Goal: Complete application form

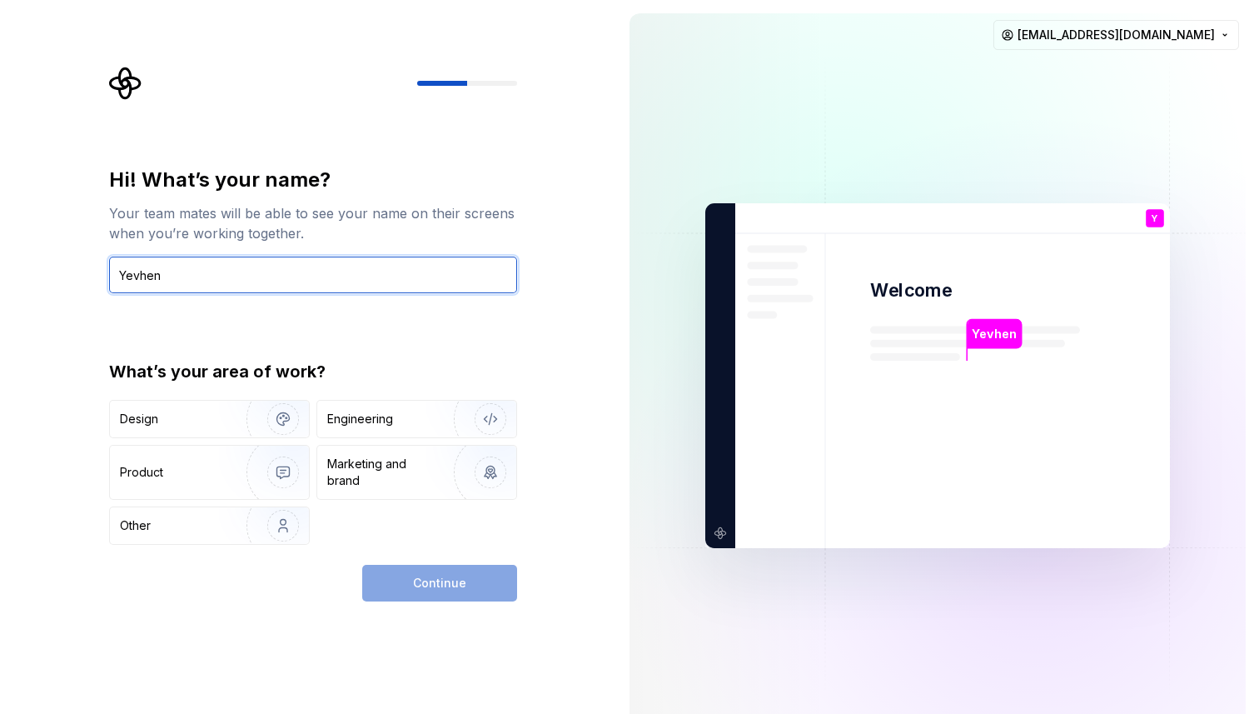
type input "Yevhen"
click at [258, 316] on div "Hi! What’s your name? Your team mates will be able to see your name on their sc…" at bounding box center [313, 356] width 408 height 378
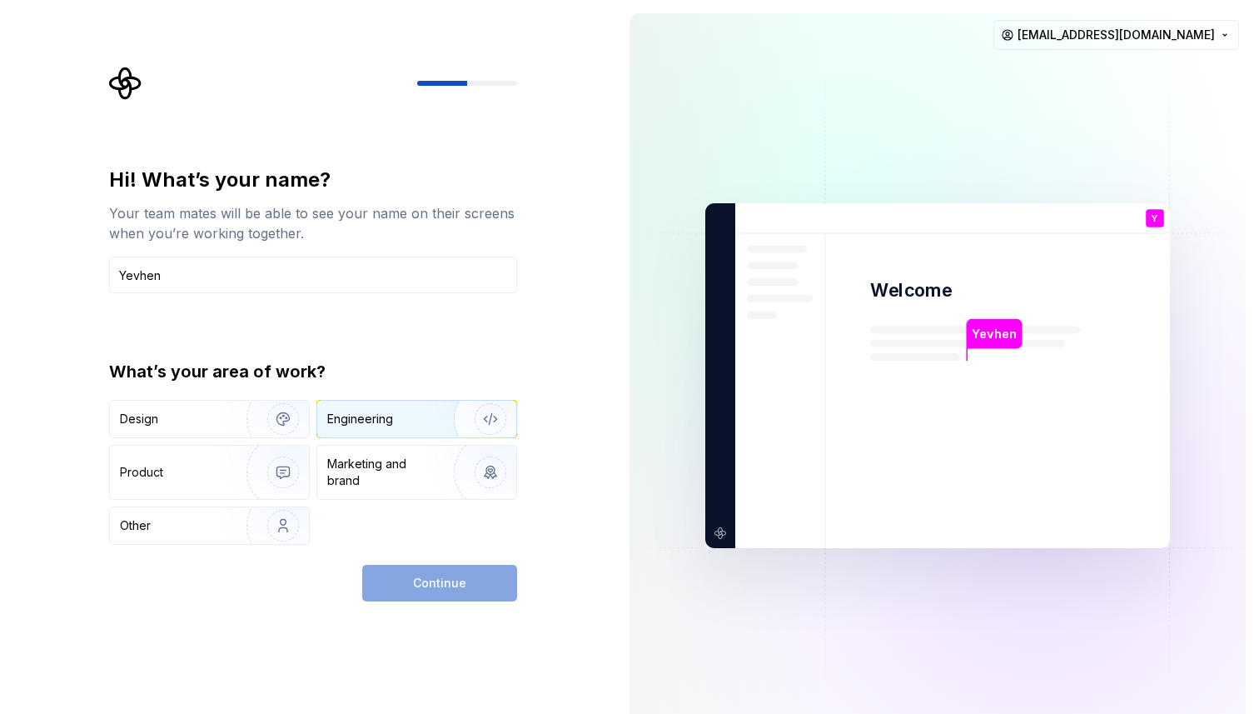
click at [407, 423] on div "Engineering" at bounding box center [393, 419] width 132 height 17
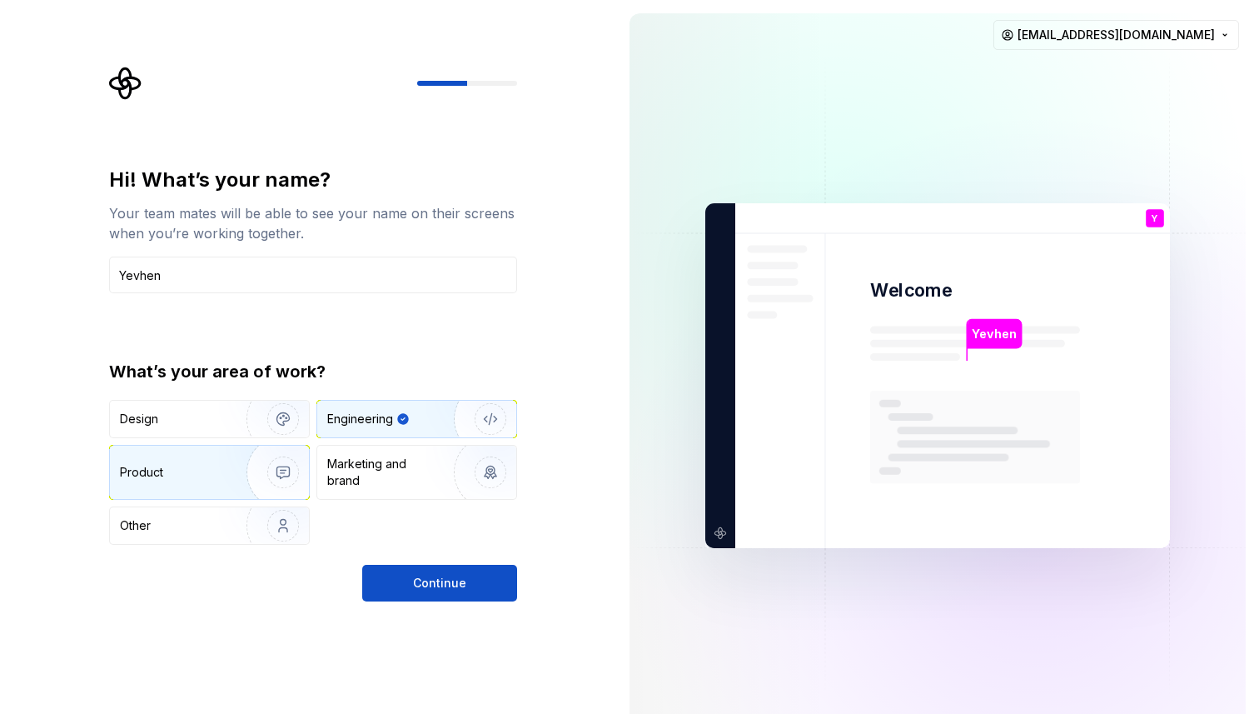
click at [198, 487] on div "Product" at bounding box center [209, 471] width 199 height 53
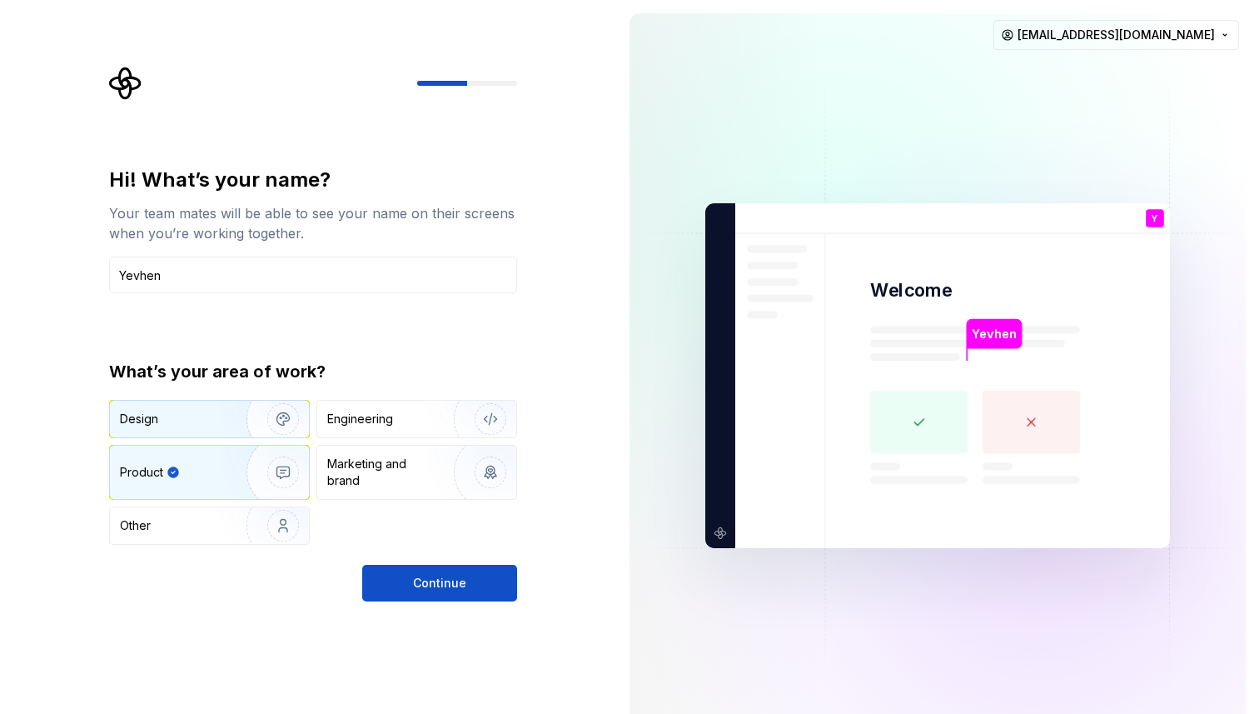
click at [183, 418] on div "Design" at bounding box center [172, 419] width 105 height 17
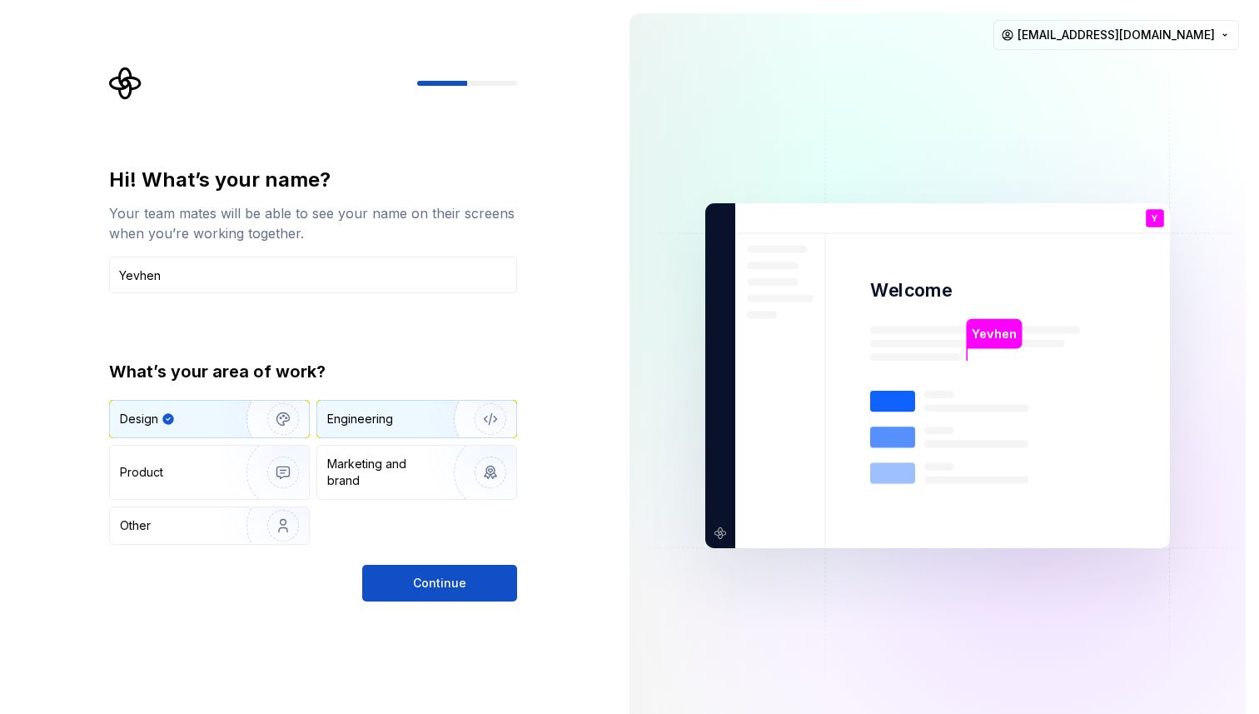
click at [432, 423] on img "button" at bounding box center [479, 419] width 107 height 112
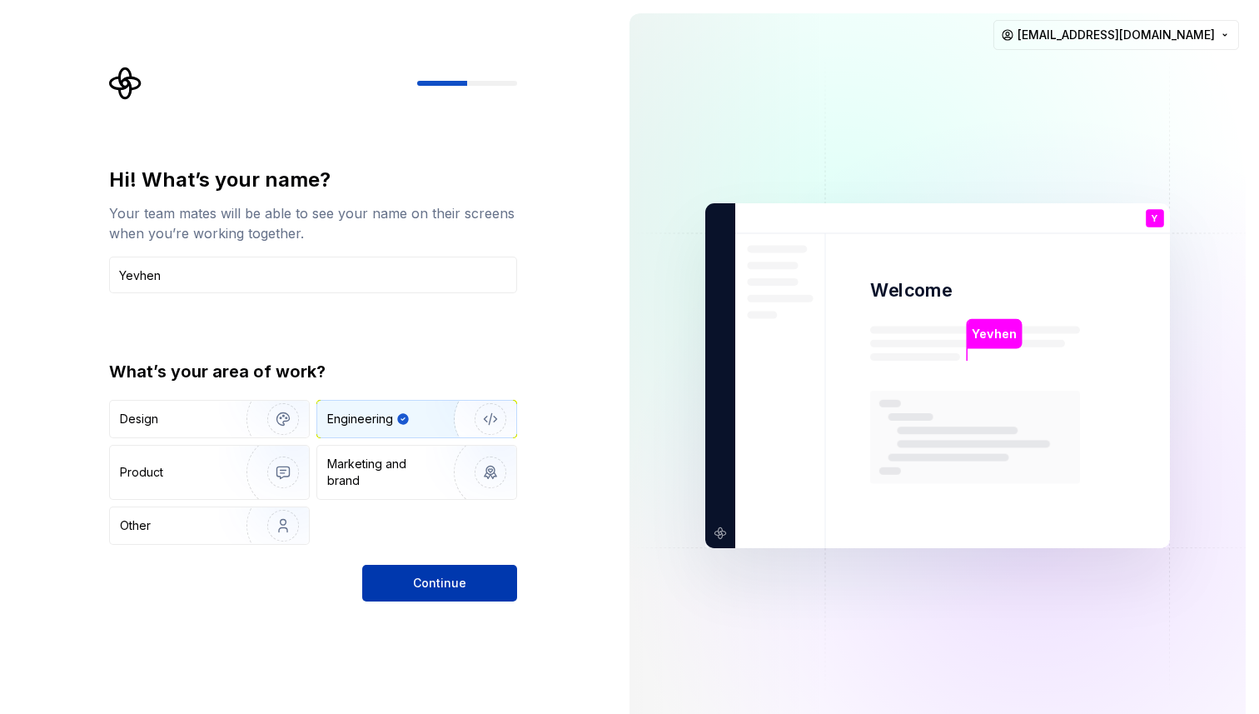
click at [432, 589] on span "Continue" at bounding box center [439, 583] width 53 height 17
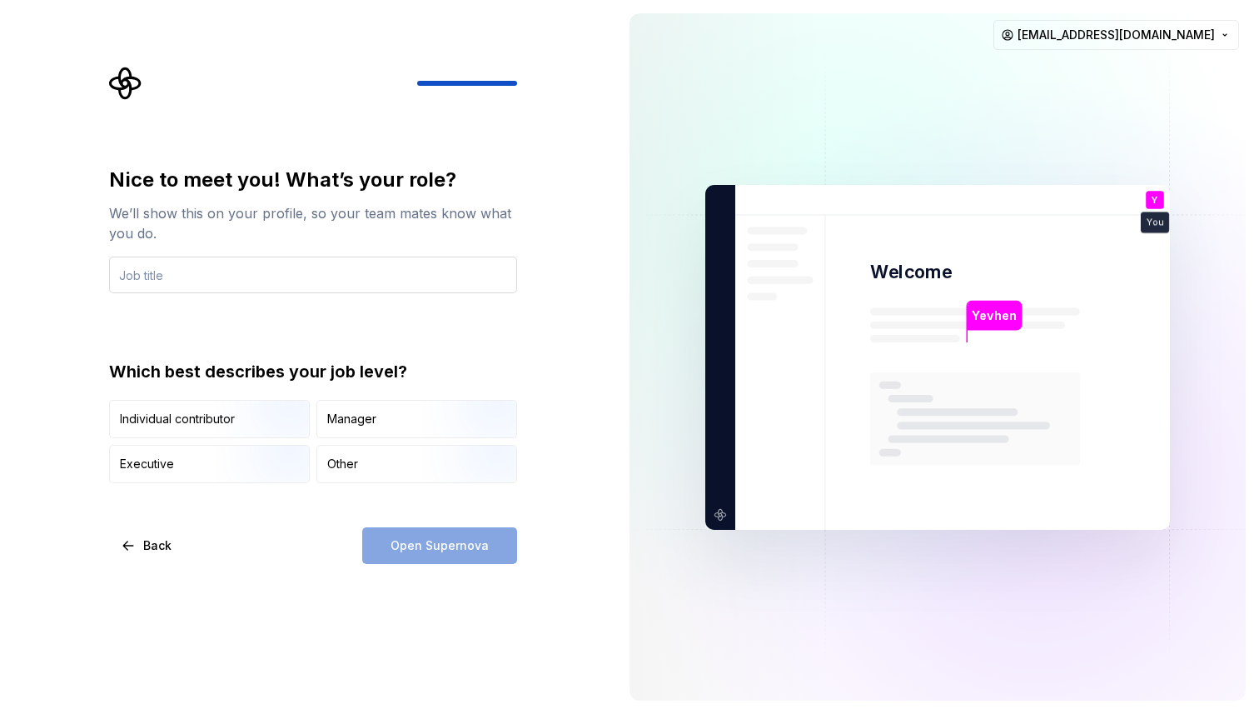
click at [189, 270] on input "text" at bounding box center [313, 274] width 408 height 37
type input "Developer"
click at [201, 421] on div "Individual contributor" at bounding box center [177, 419] width 115 height 17
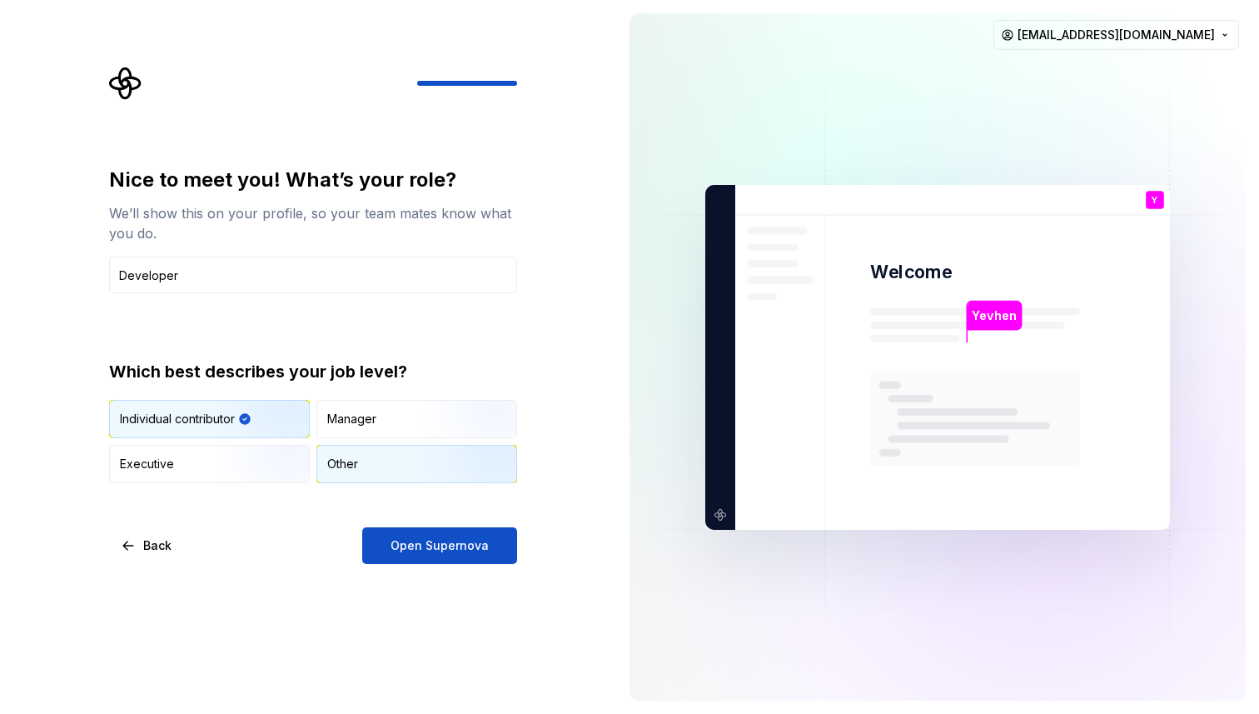
click at [375, 456] on div "Other" at bounding box center [416, 463] width 199 height 37
click at [266, 425] on img "button" at bounding box center [269, 440] width 107 height 112
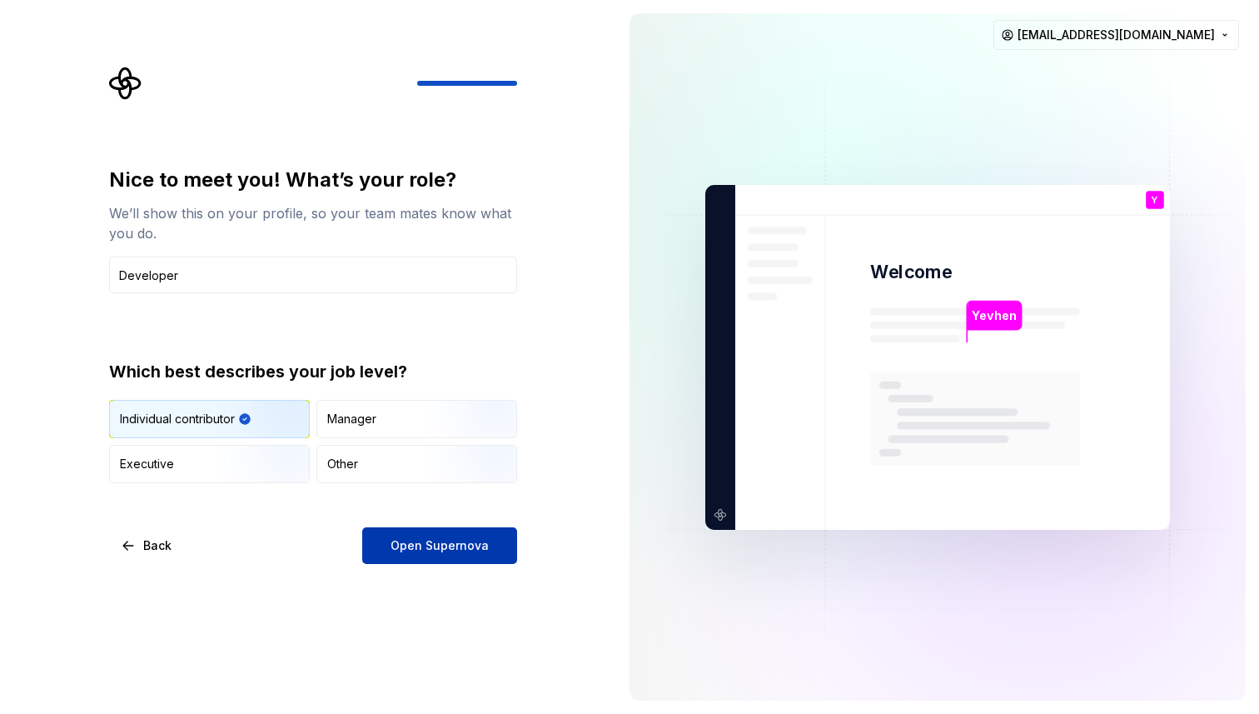
click at [421, 561] on button "Open Supernova" at bounding box center [439, 545] width 155 height 37
